Goal: Transaction & Acquisition: Subscribe to service/newsletter

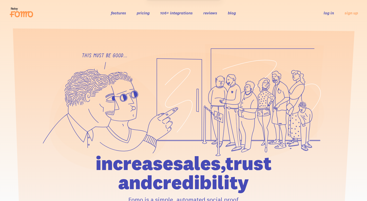
click at [328, 13] on link "log in" at bounding box center [329, 12] width 10 height 5
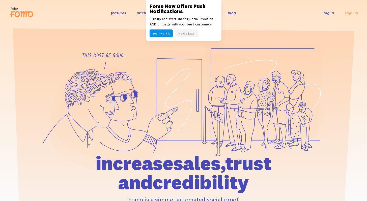
click at [329, 13] on link "log in" at bounding box center [329, 12] width 10 height 5
click at [181, 35] on button "Maybe Later" at bounding box center [186, 34] width 23 height 8
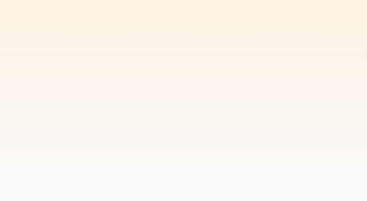
click at [183, 34] on body at bounding box center [183, 100] width 367 height 201
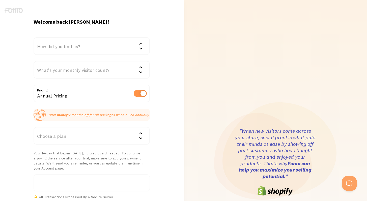
click at [75, 43] on div "How did you find us?" at bounding box center [92, 46] width 116 height 18
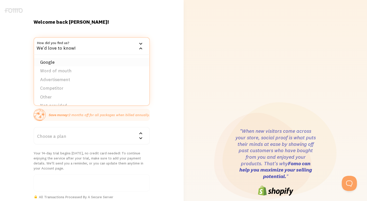
click at [58, 62] on li "Google" at bounding box center [91, 62] width 115 height 9
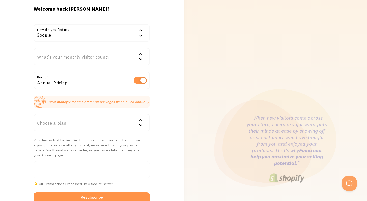
scroll to position [19, 0]
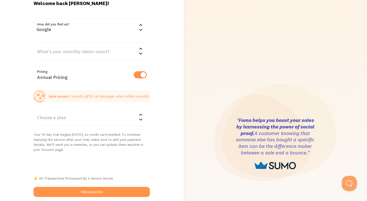
click at [65, 54] on div "What's your monthly visitor count?" at bounding box center [92, 51] width 116 height 18
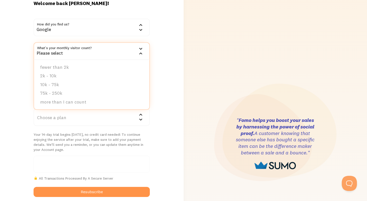
click at [174, 49] on div "Welcome back [PERSON_NAME]! How did you find us? Google Google Word of mouth Ad…" at bounding box center [92, 143] width 184 height 287
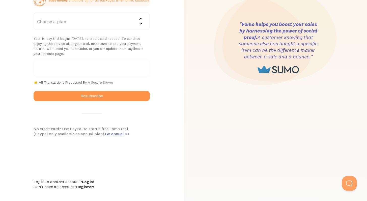
scroll to position [124, 0]
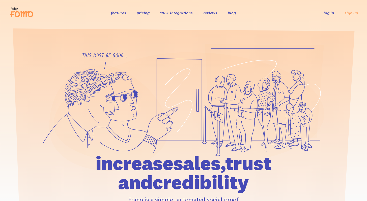
click at [347, 8] on div "features pricing 106+ integrations reviews blog log in sign up log in sign up" at bounding box center [183, 13] width 349 height 14
click at [347, 16] on ul "log in sign up" at bounding box center [337, 13] width 40 height 6
click at [347, 13] on link "sign up" at bounding box center [350, 12] width 13 height 5
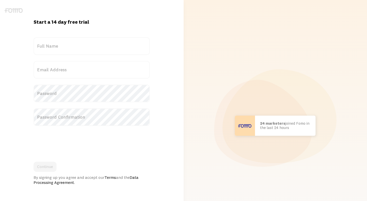
click at [49, 52] on label "Full Name" at bounding box center [92, 46] width 116 height 18
click at [49, 52] on input "Full Name" at bounding box center [92, 46] width 116 height 18
click at [51, 47] on label "Full Name" at bounding box center [92, 46] width 116 height 18
click at [51, 47] on input "Full Name" at bounding box center [92, 46] width 116 height 18
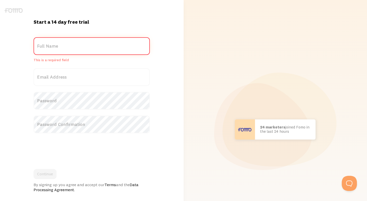
type input "s"
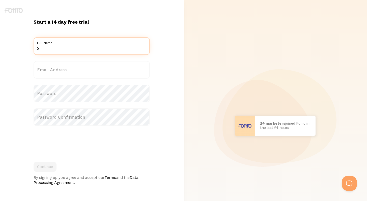
type input "S"
